Goal: Information Seeking & Learning: Learn about a topic

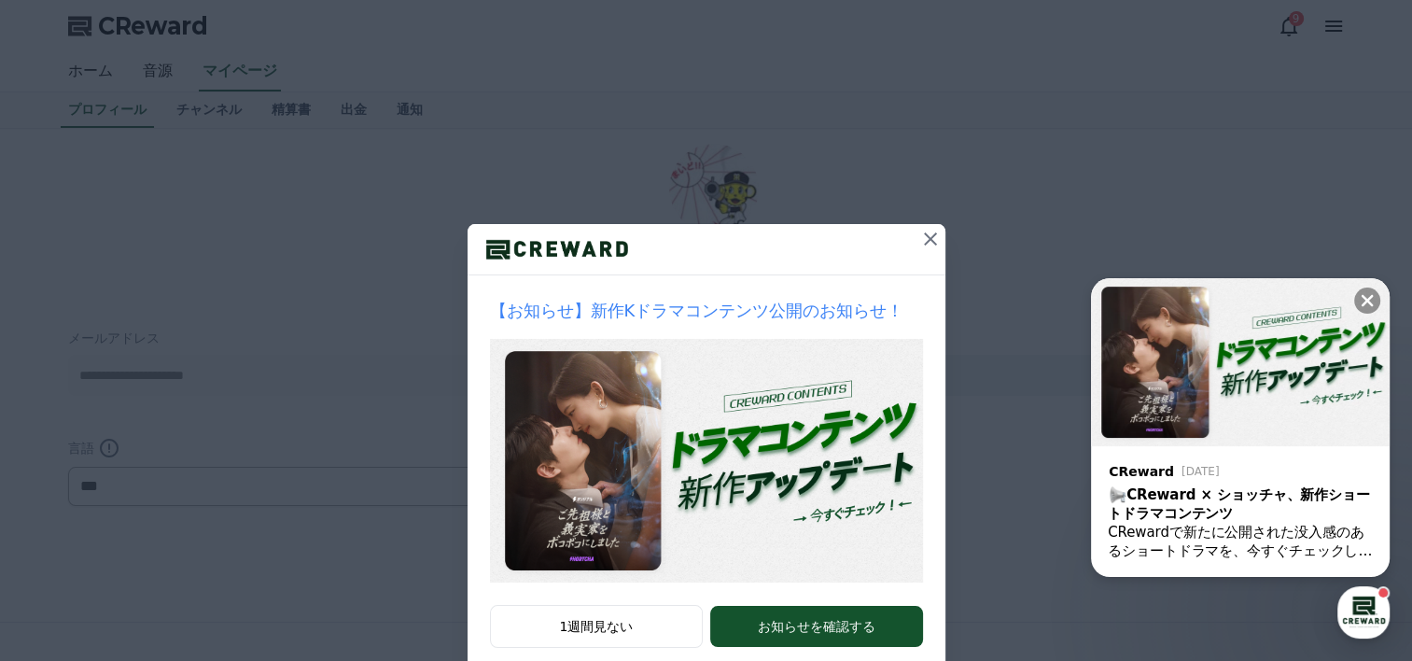
click at [926, 237] on icon at bounding box center [930, 239] width 22 height 22
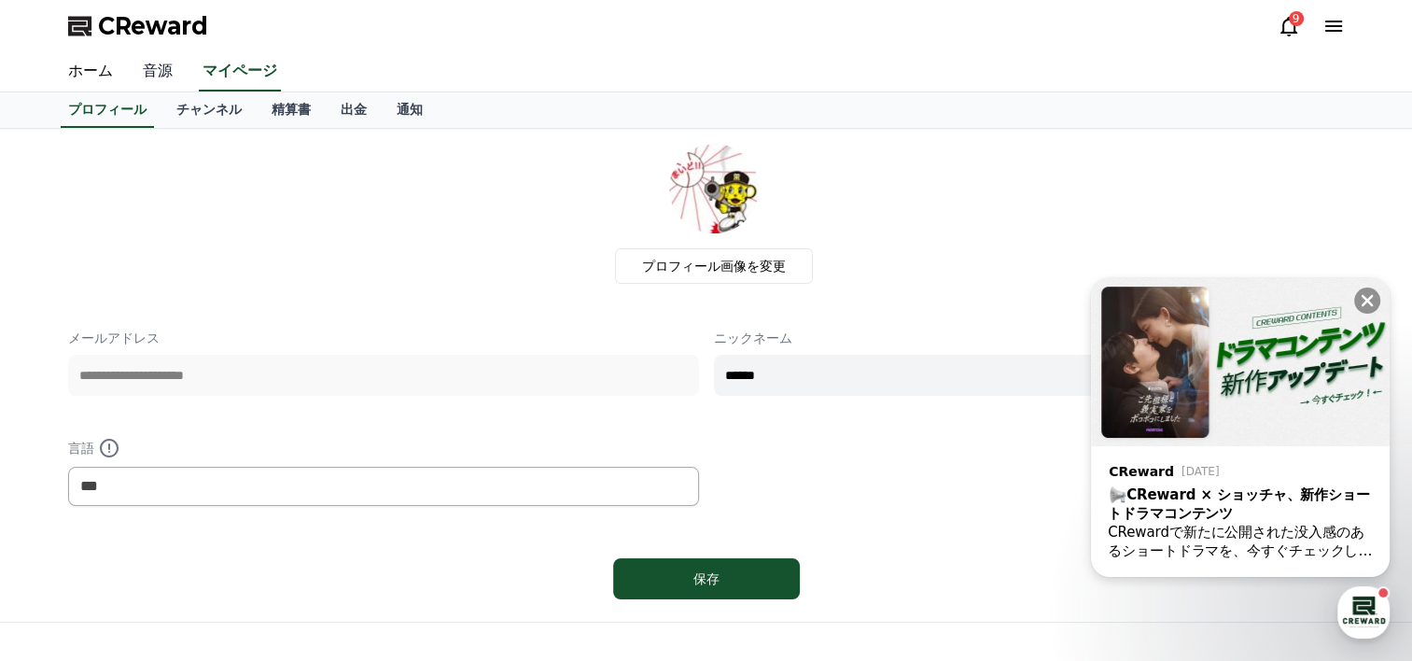
click at [142, 72] on link "音源" at bounding box center [158, 71] width 60 height 39
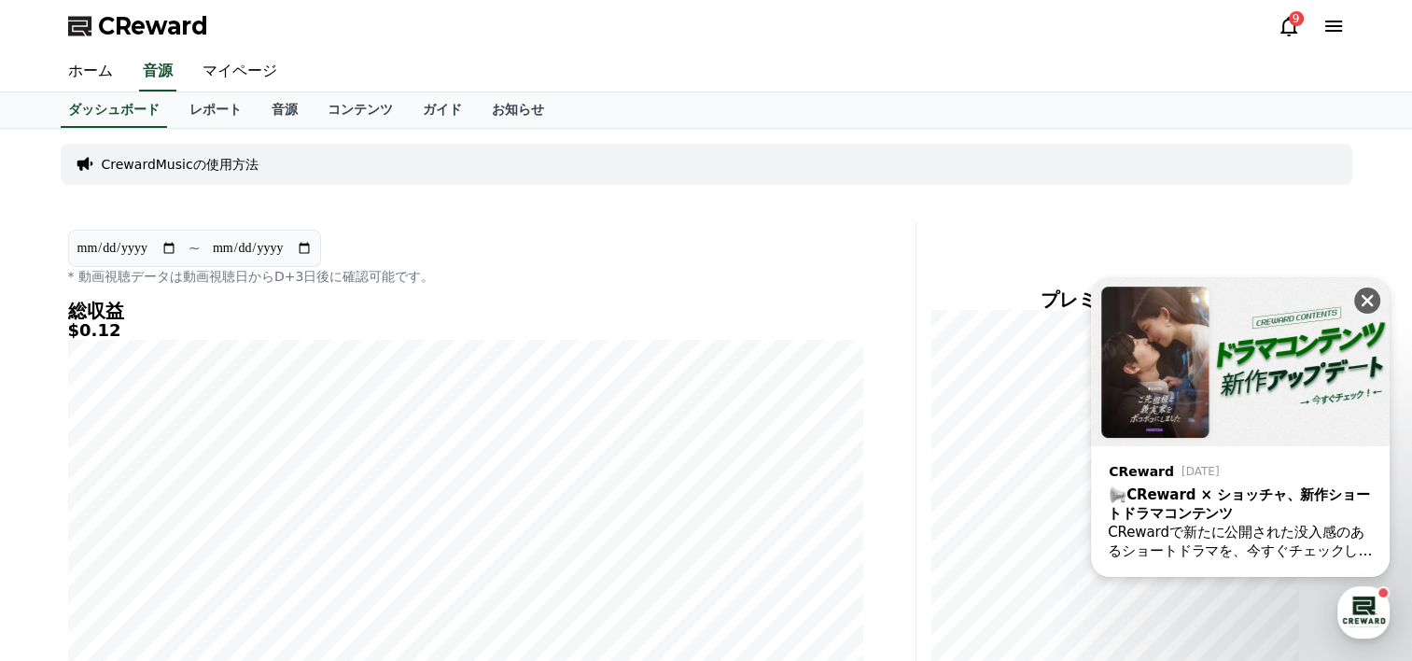
click at [1370, 295] on icon at bounding box center [1367, 300] width 19 height 19
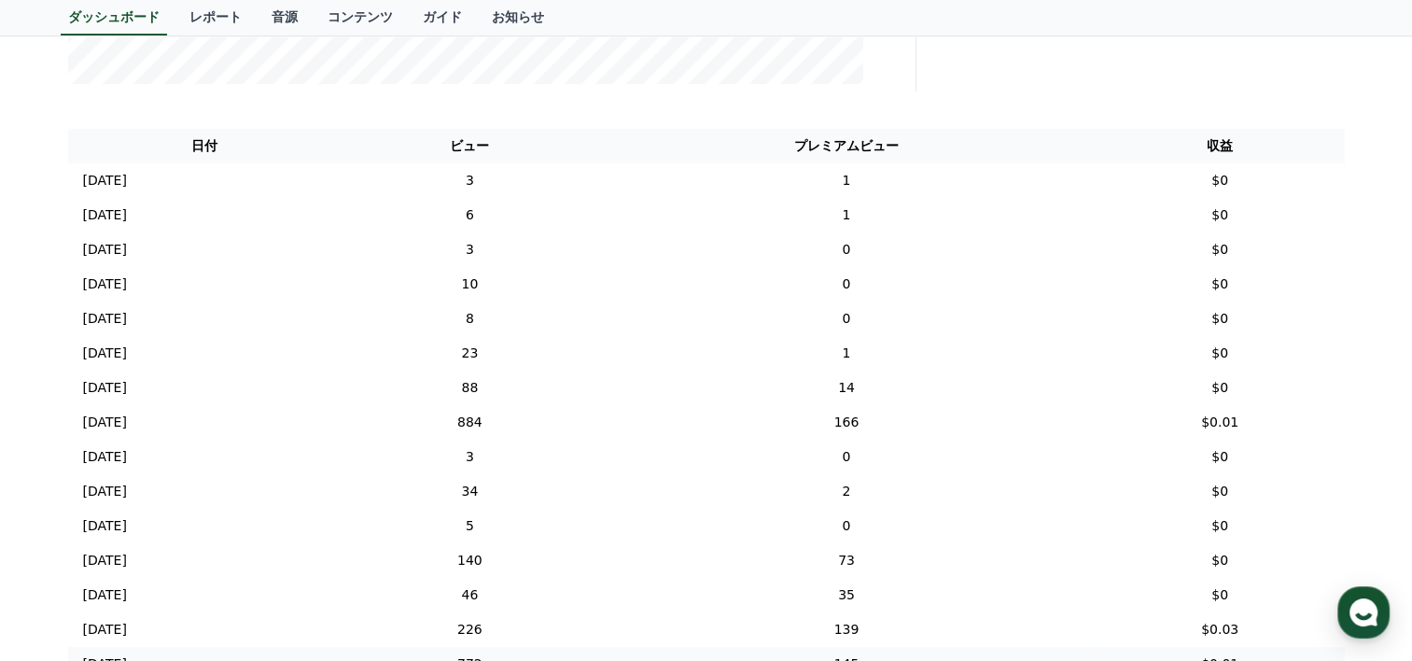
scroll to position [560, 0]
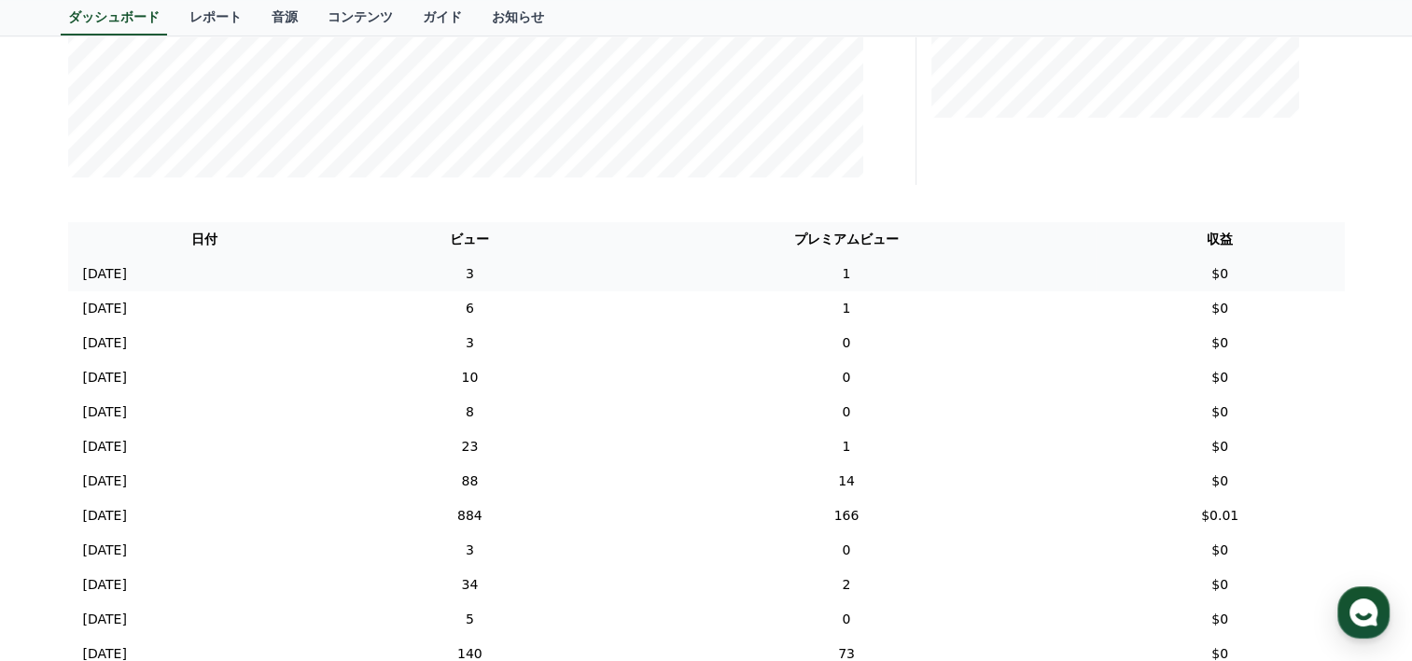
click at [568, 277] on td "3" at bounding box center [470, 274] width 256 height 35
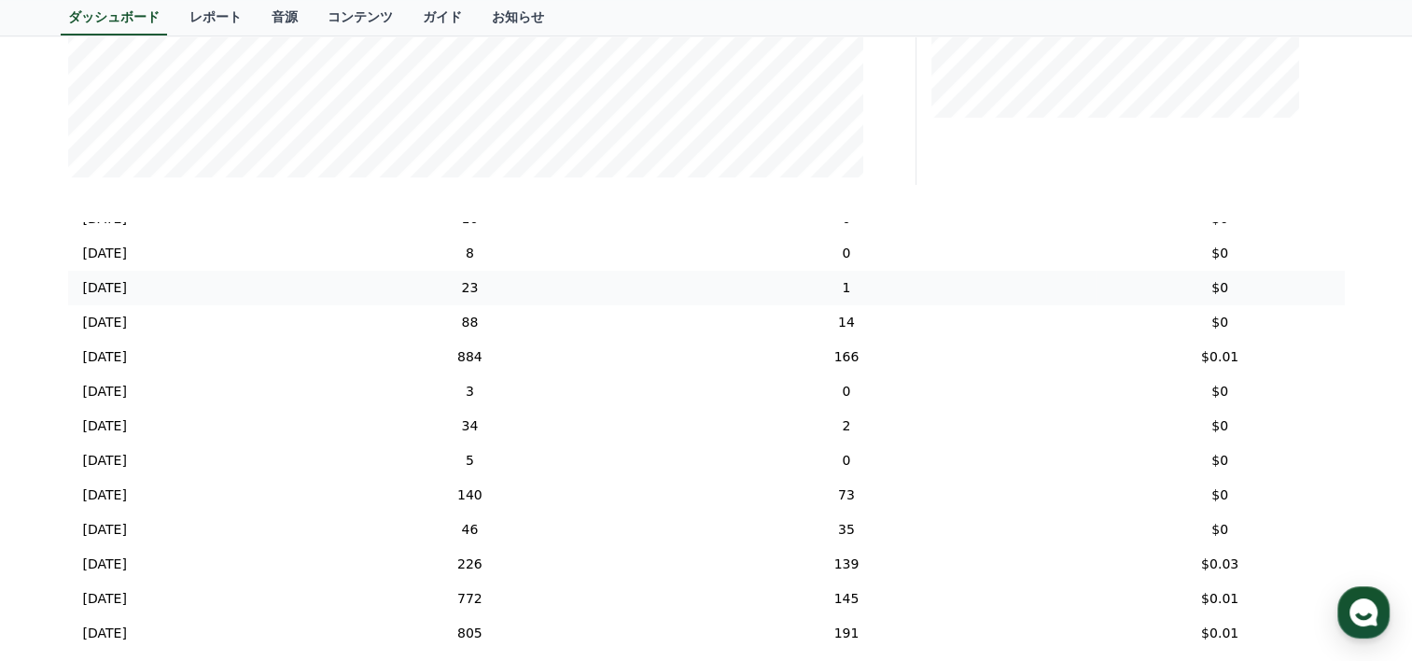
scroll to position [280, 0]
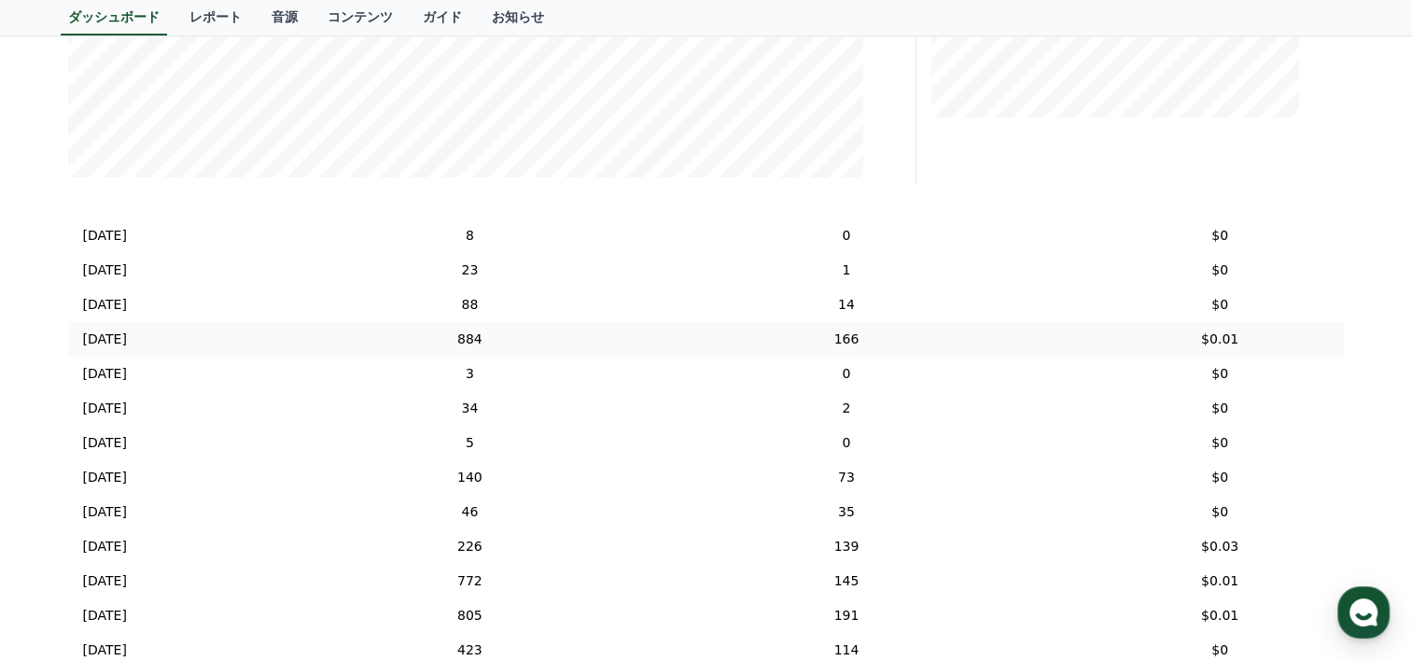
click at [561, 356] on td "884" at bounding box center [470, 339] width 256 height 35
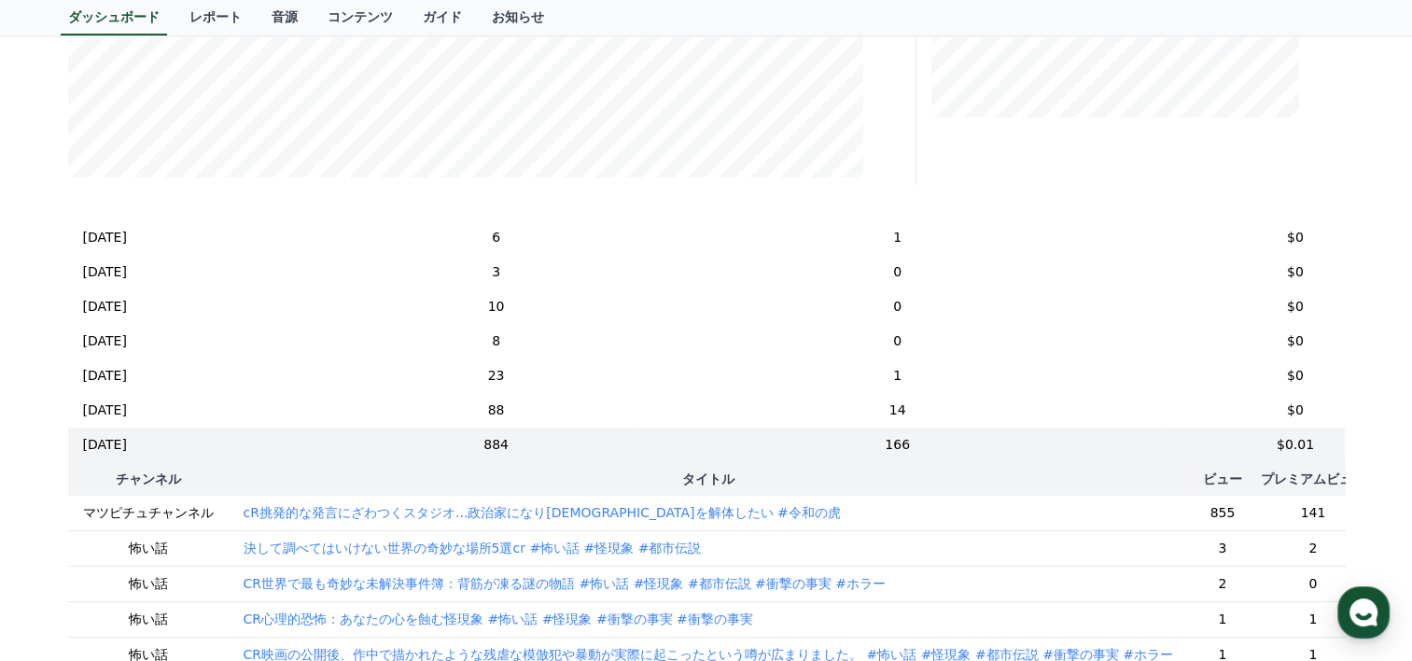
scroll to position [68, 0]
click at [582, 443] on td "884" at bounding box center [496, 447] width 273 height 35
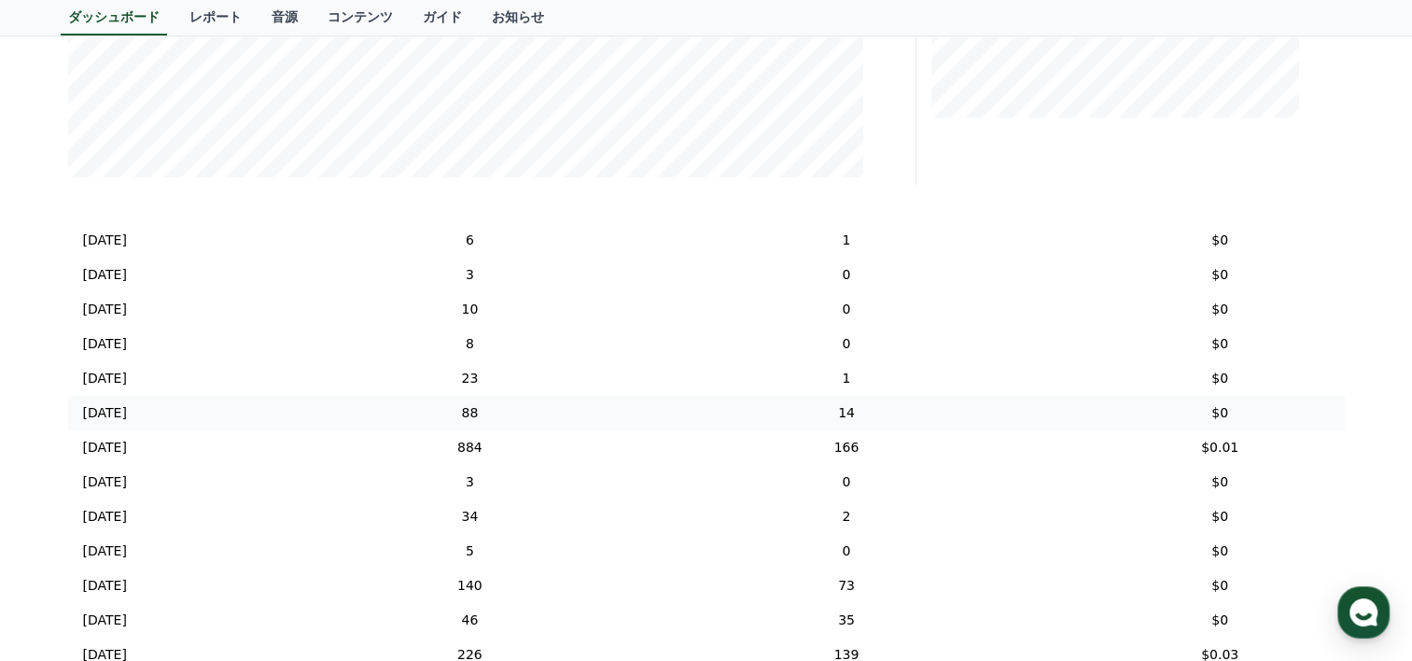
click at [568, 413] on td "88" at bounding box center [470, 413] width 256 height 35
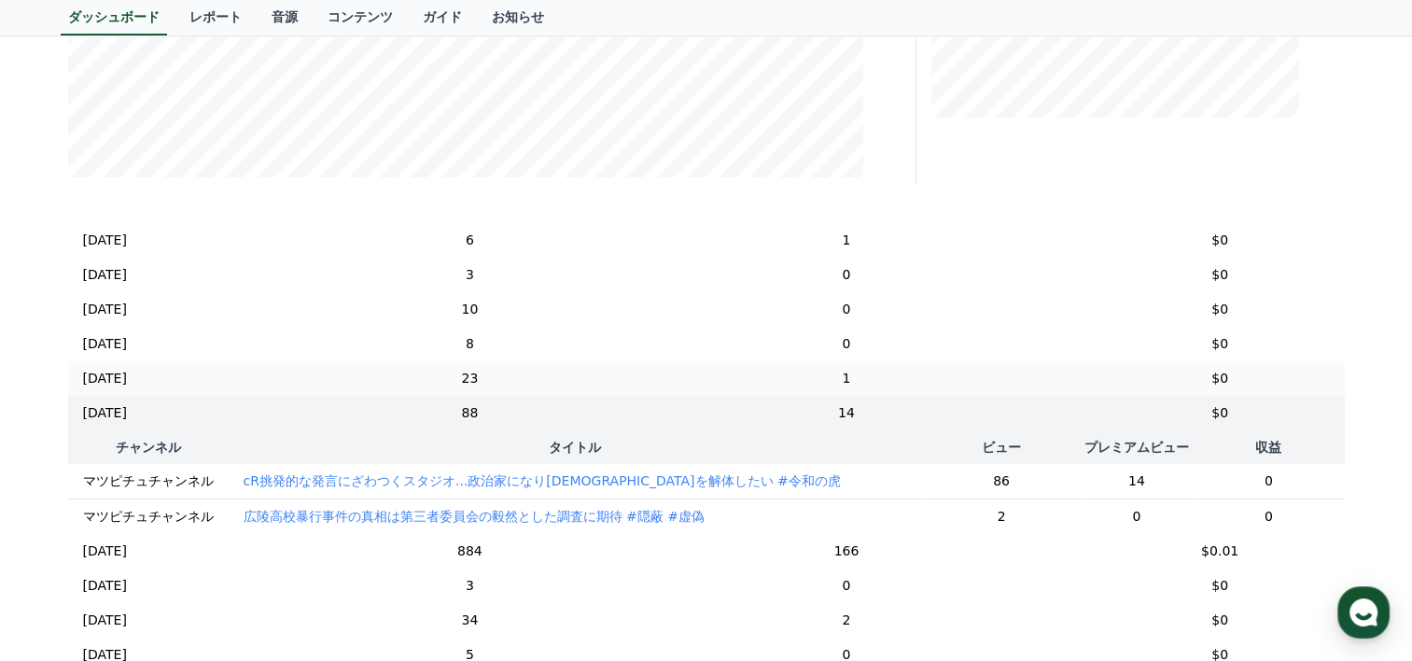
click at [596, 384] on td "23" at bounding box center [470, 378] width 256 height 35
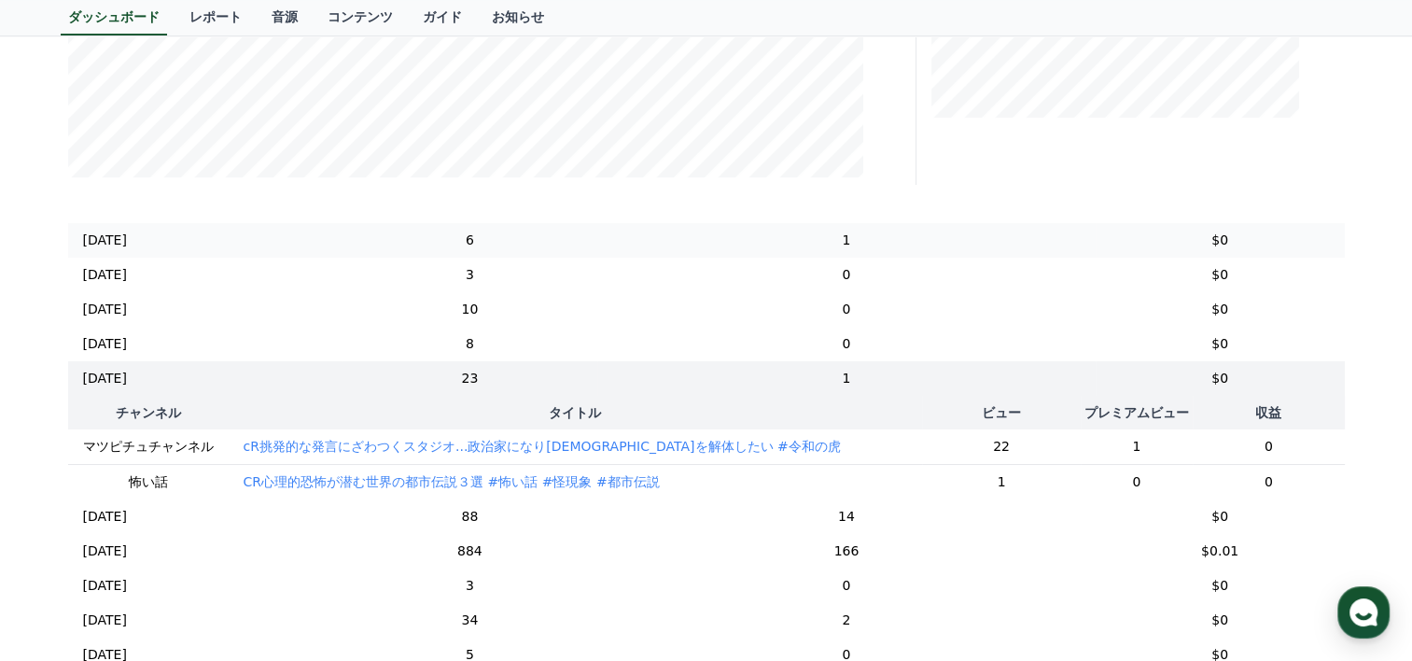
click at [579, 247] on td "6" at bounding box center [470, 240] width 256 height 35
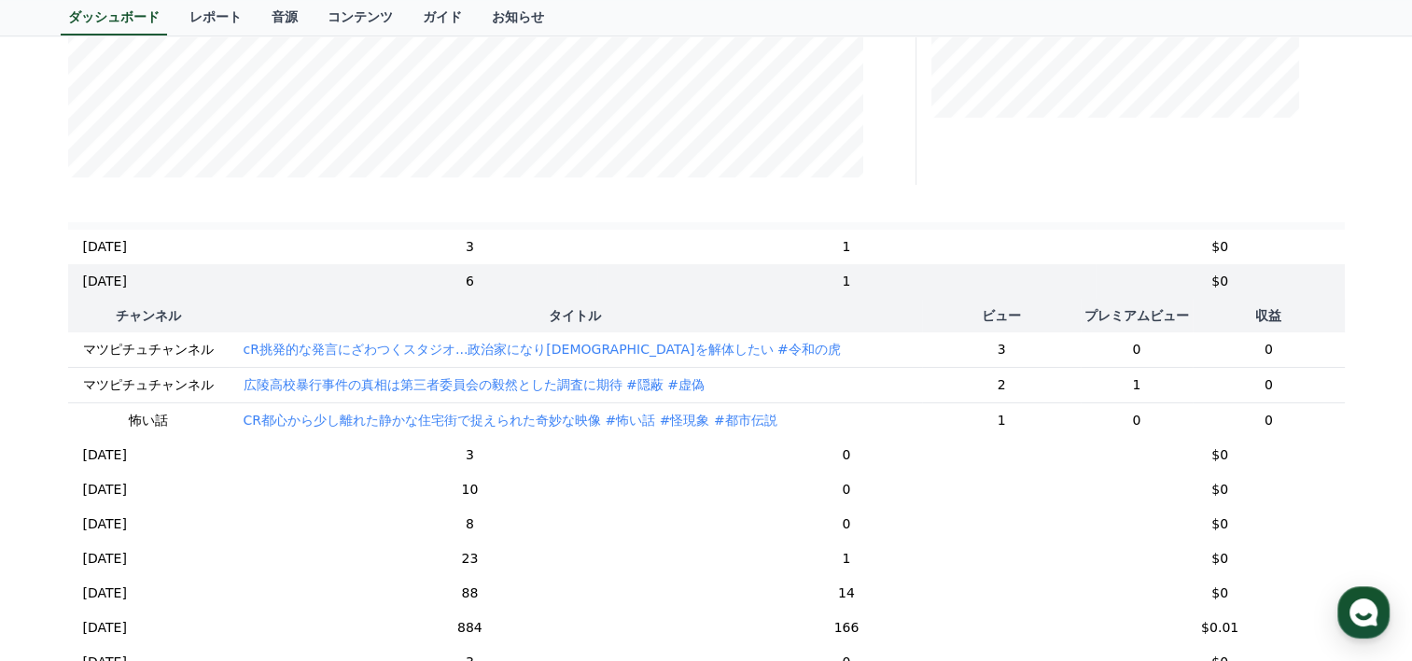
scroll to position [0, 0]
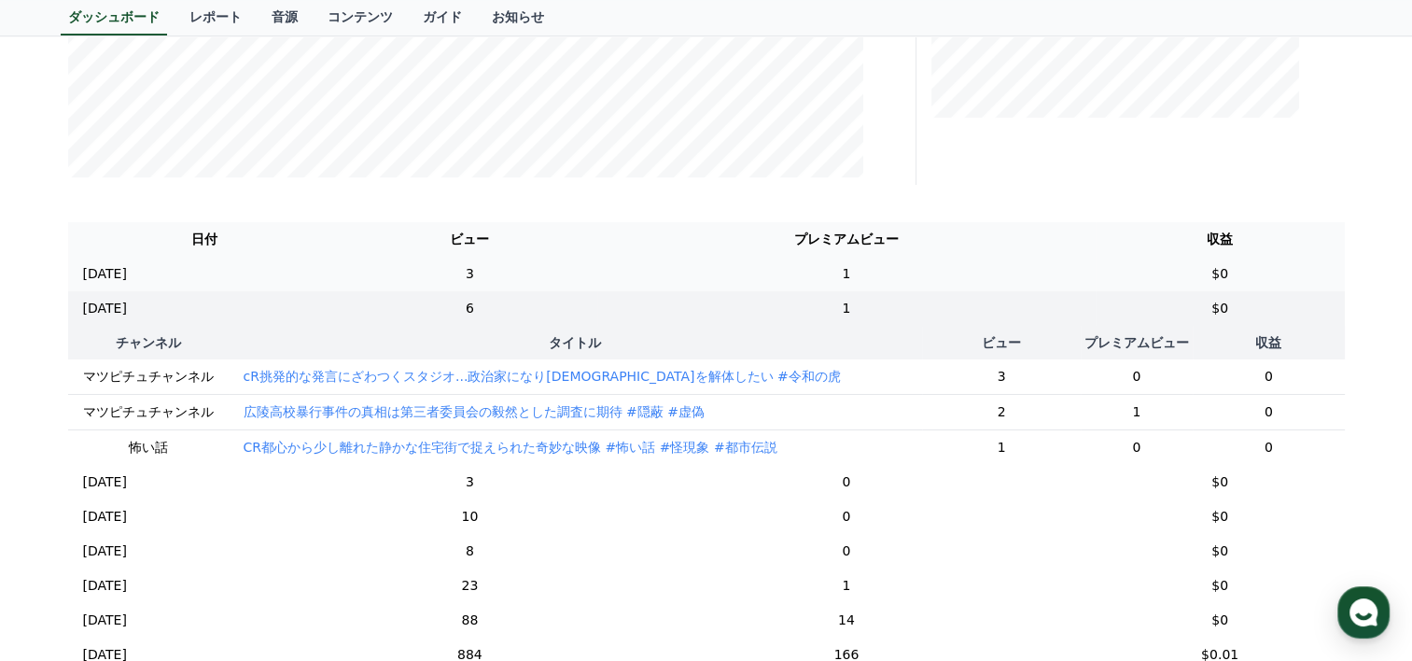
click at [582, 277] on td "3" at bounding box center [470, 274] width 256 height 35
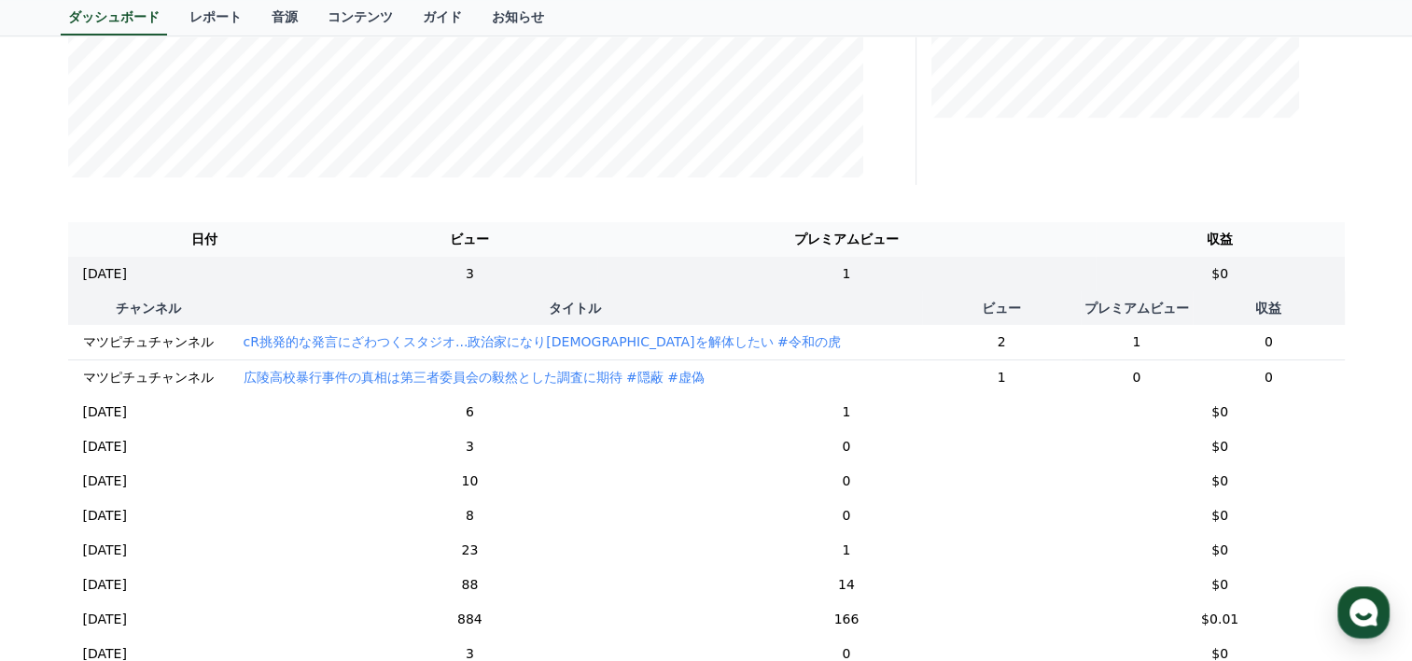
click at [371, 381] on p "広陵高校暴行事件の真相は第三者委員会の毅然とした調査に期待 #隠蔽 #虚偽" at bounding box center [474, 377] width 461 height 19
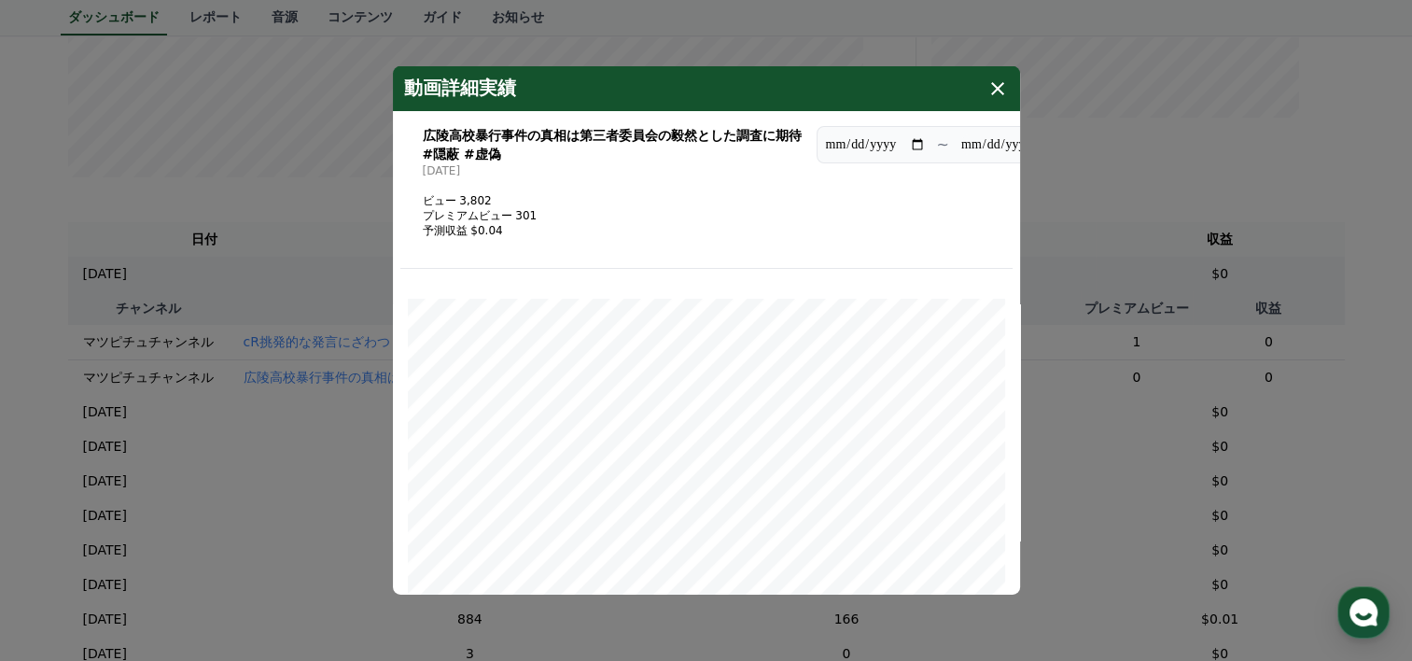
click at [1001, 91] on icon "modal" at bounding box center [997, 88] width 13 height 13
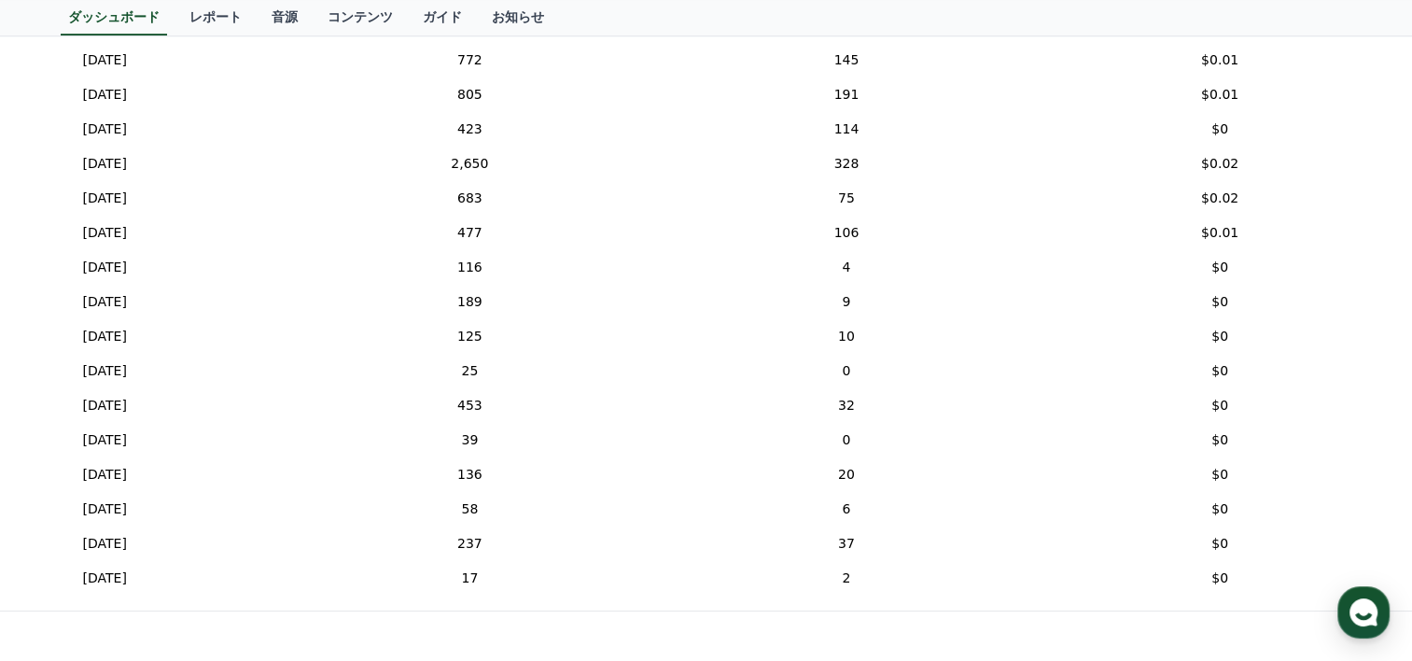
scroll to position [1207, 0]
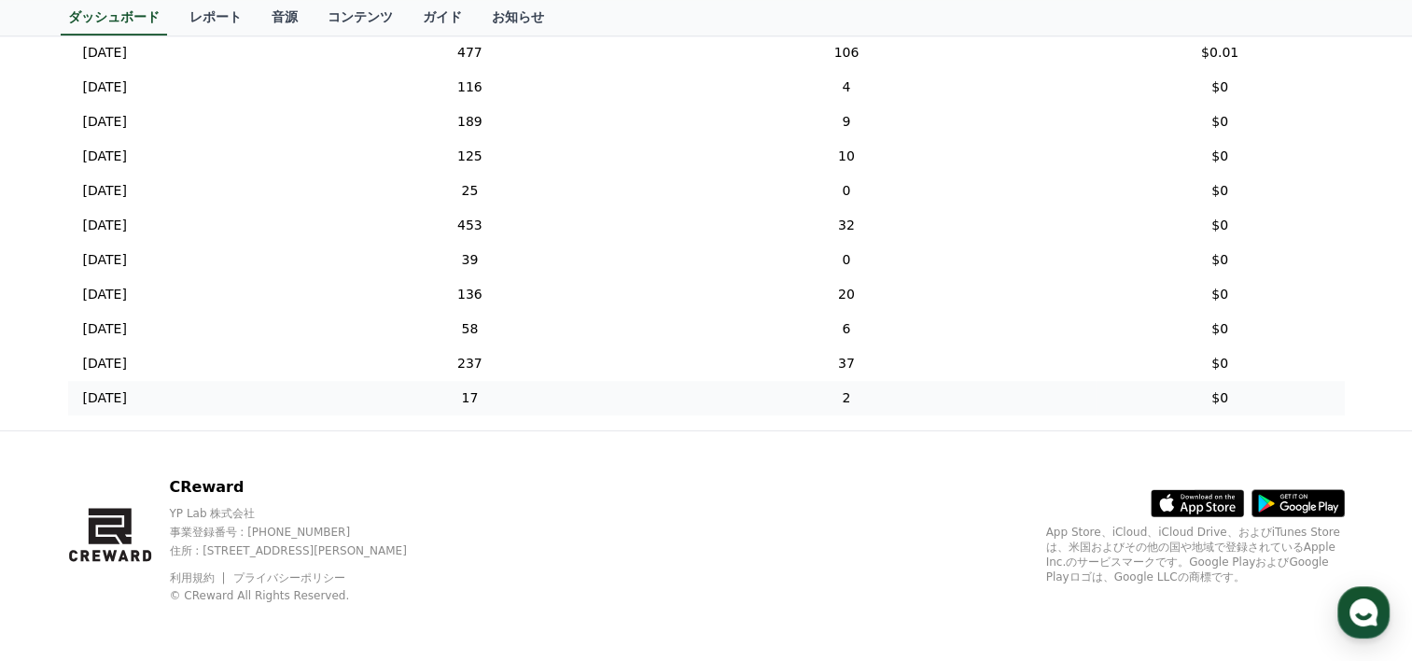
click at [570, 400] on td "17" at bounding box center [470, 398] width 256 height 35
click at [564, 392] on td "17" at bounding box center [470, 398] width 256 height 35
click at [568, 397] on td "17" at bounding box center [470, 398] width 256 height 35
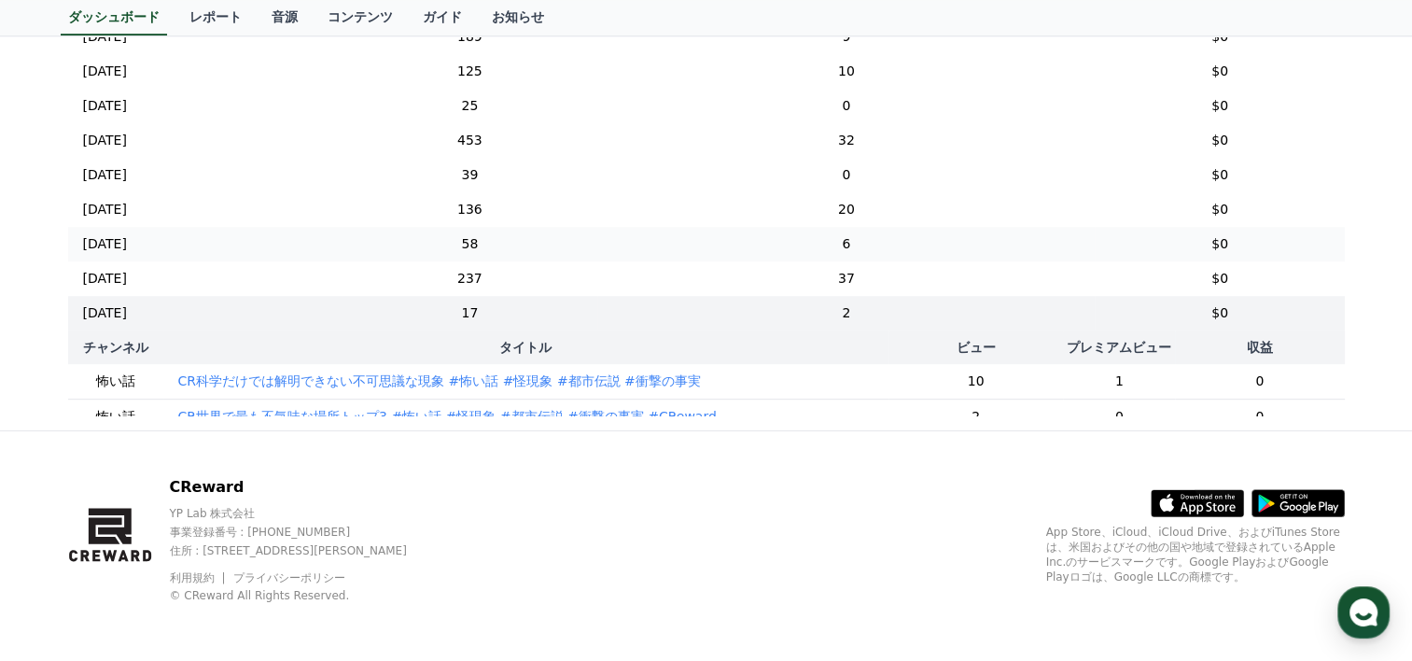
scroll to position [489, 0]
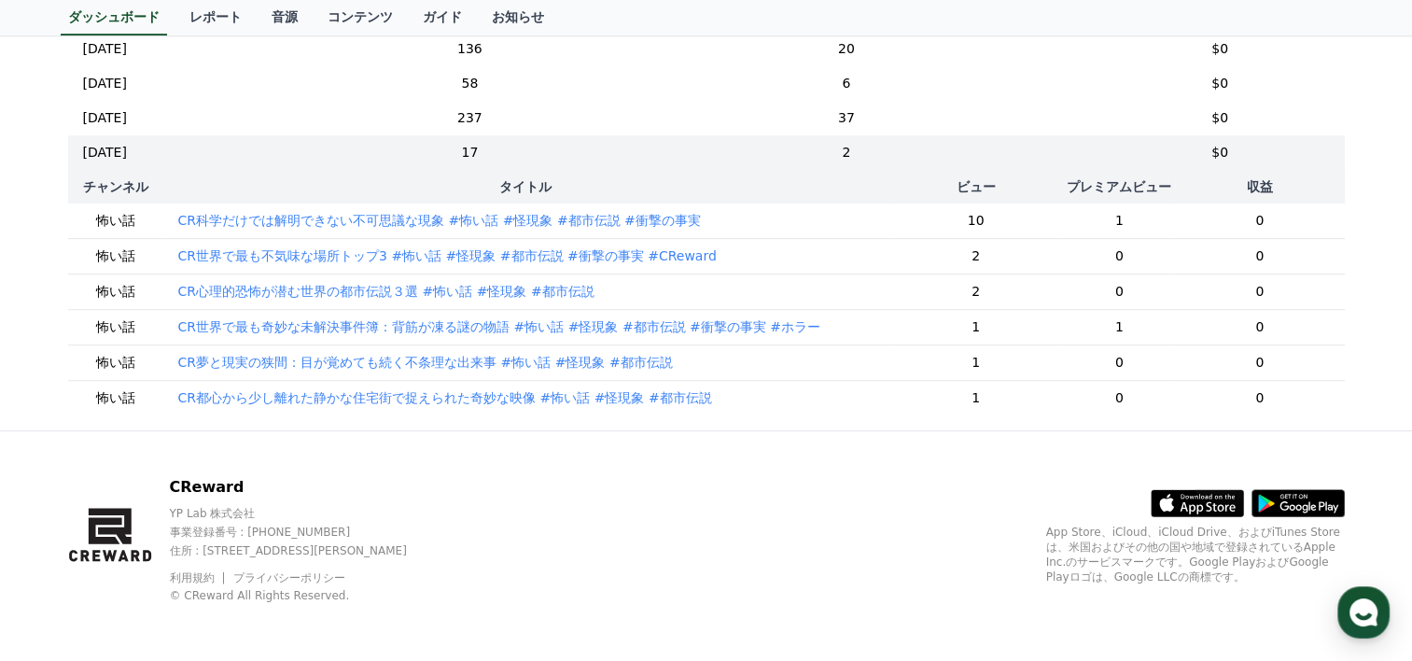
click at [346, 211] on p "CR科学だけでは解明できない不可思議な現象 #怖い話 #怪現象 #都市伝説 #衝撃の事実" at bounding box center [439, 220] width 523 height 19
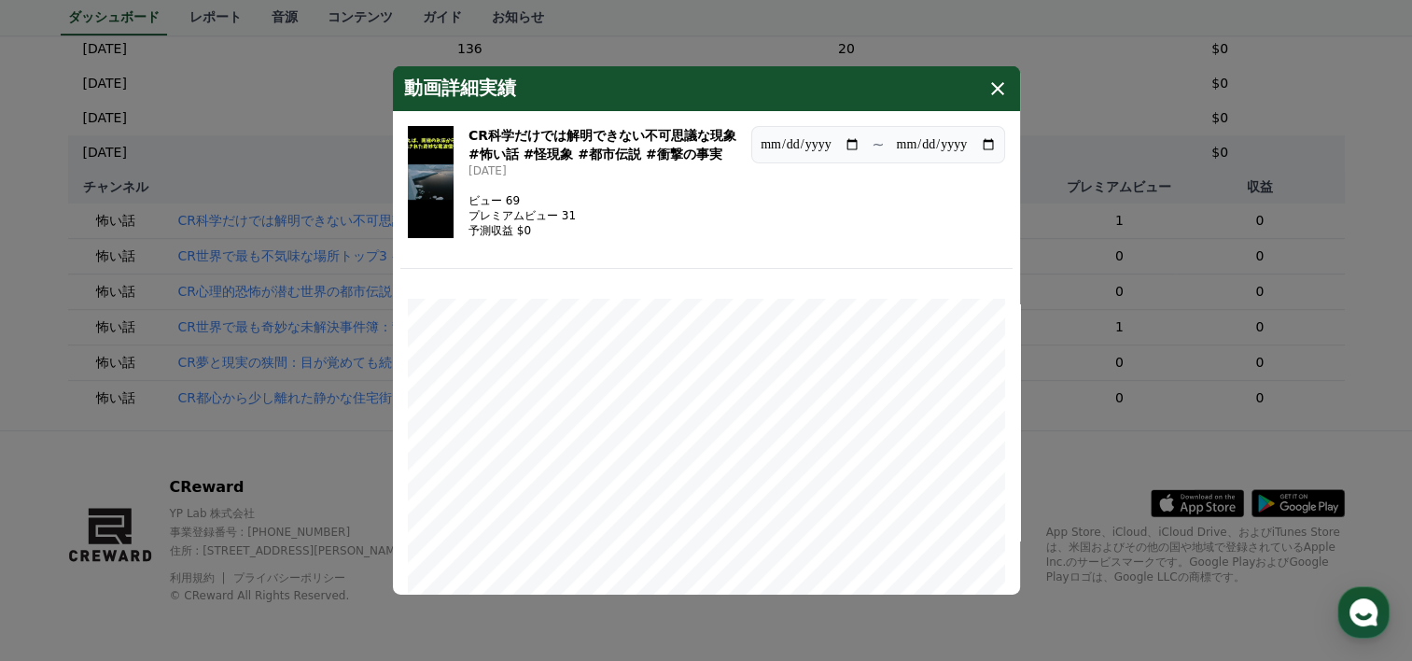
click at [437, 192] on img "modal" at bounding box center [431, 182] width 47 height 112
click at [995, 92] on icon "modal" at bounding box center [998, 88] width 22 height 22
